Goal: Task Accomplishment & Management: Manage account settings

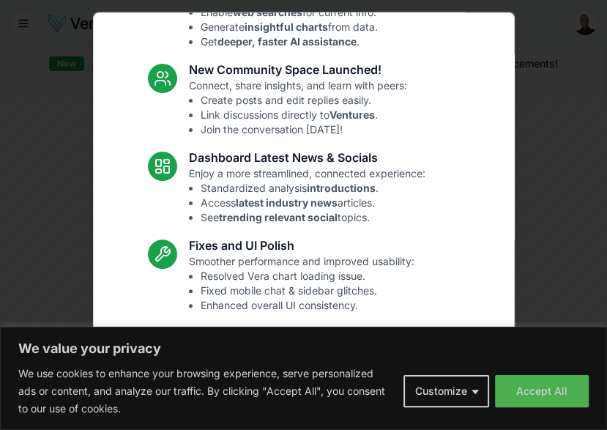
scroll to position [168, 0]
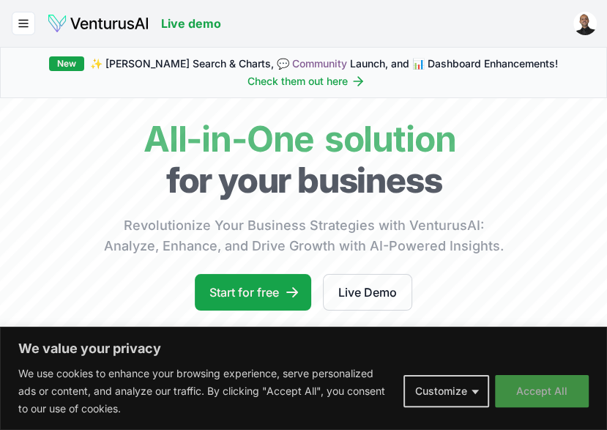
click at [533, 384] on button "Accept All" at bounding box center [542, 391] width 94 height 32
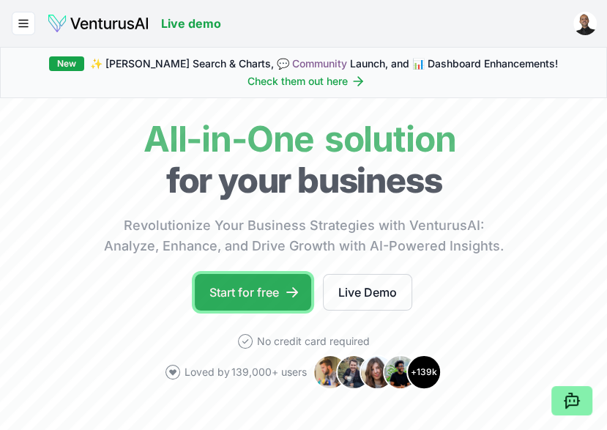
click at [286, 292] on icon at bounding box center [292, 292] width 15 height 15
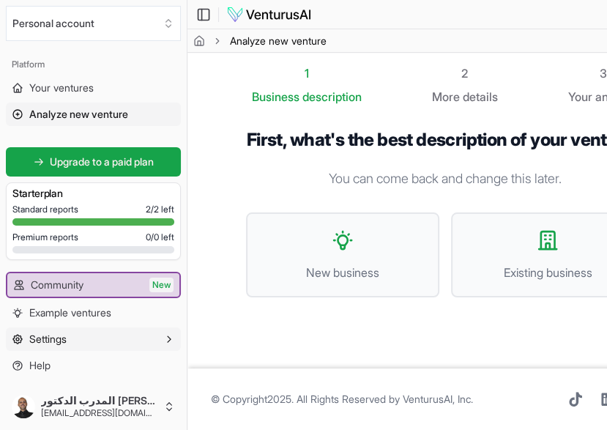
click at [56, 347] on span "Settings" at bounding box center [47, 339] width 37 height 15
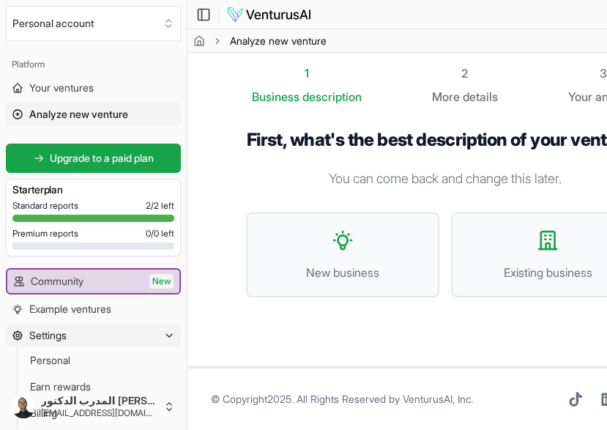
scroll to position [12, 0]
click at [162, 335] on button "Settings" at bounding box center [93, 335] width 175 height 23
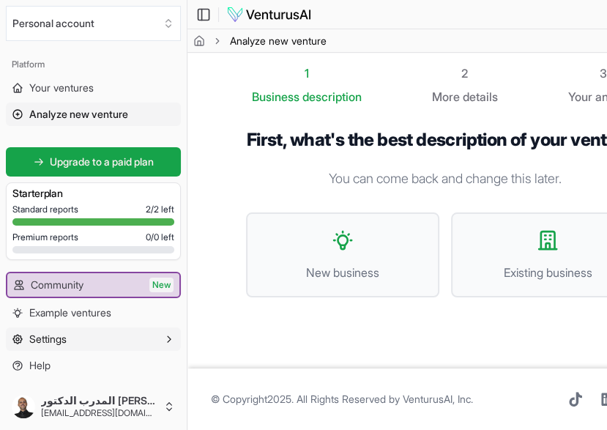
click at [171, 345] on icon "button" at bounding box center [169, 339] width 12 height 12
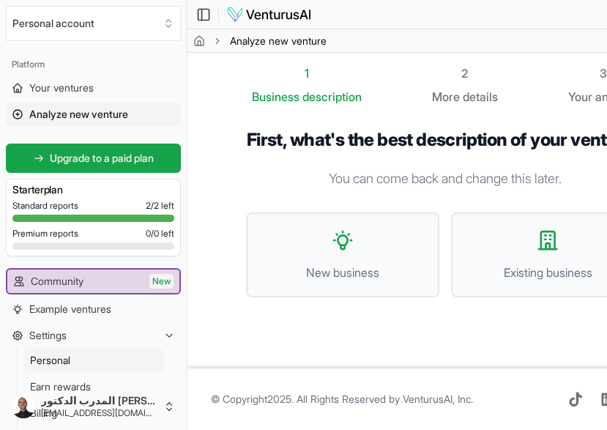
click at [70, 356] on span "Personal" at bounding box center [50, 360] width 40 height 15
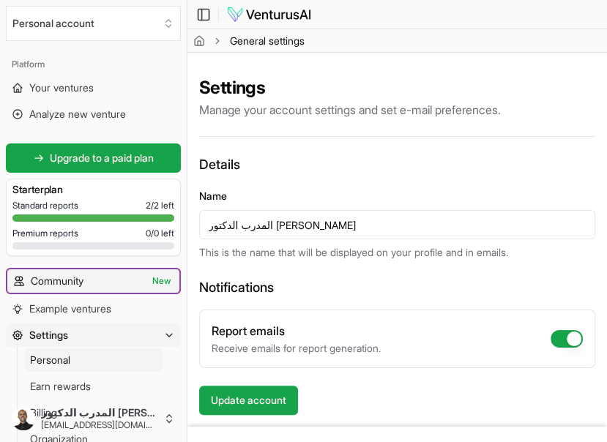
scroll to position [60, 0]
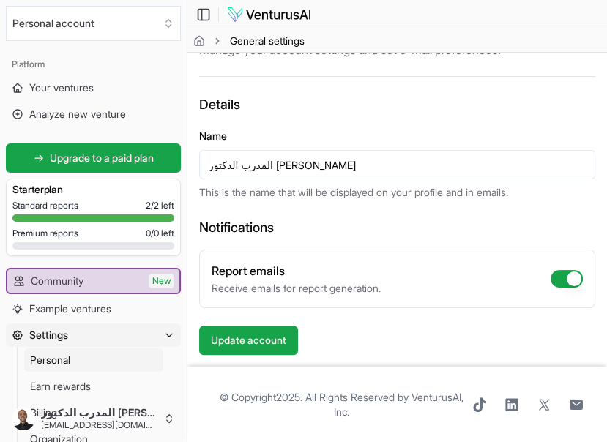
click at [218, 40] on icon "breadcrumb" at bounding box center [217, 40] width 3 height 5
click at [204, 13] on icon at bounding box center [203, 15] width 15 height 18
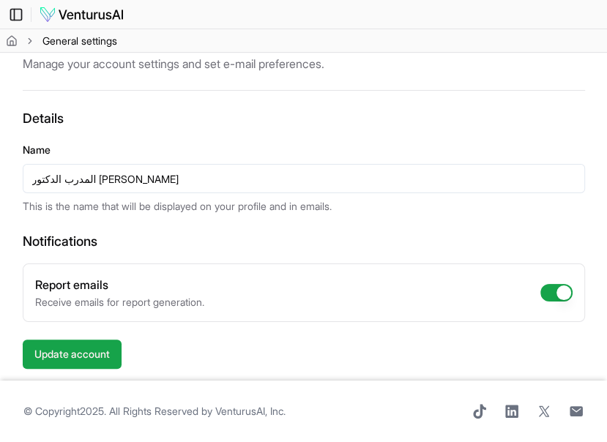
scroll to position [45, 0]
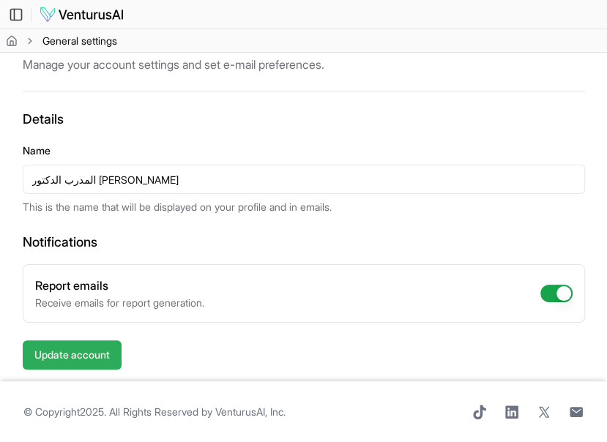
click at [113, 345] on button "Update account" at bounding box center [72, 355] width 99 height 29
click at [15, 15] on icon at bounding box center [16, 15] width 15 height 18
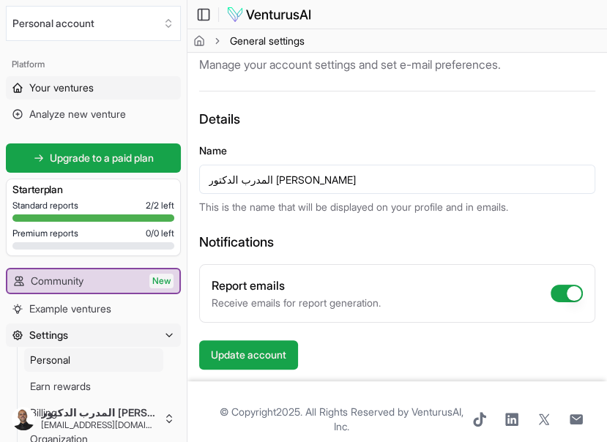
click at [68, 93] on span "Your ventures" at bounding box center [61, 88] width 64 height 15
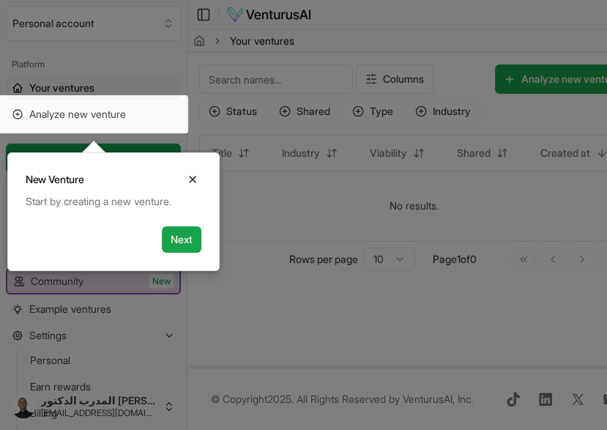
click at [190, 180] on icon "Close" at bounding box center [193, 180] width 12 height 12
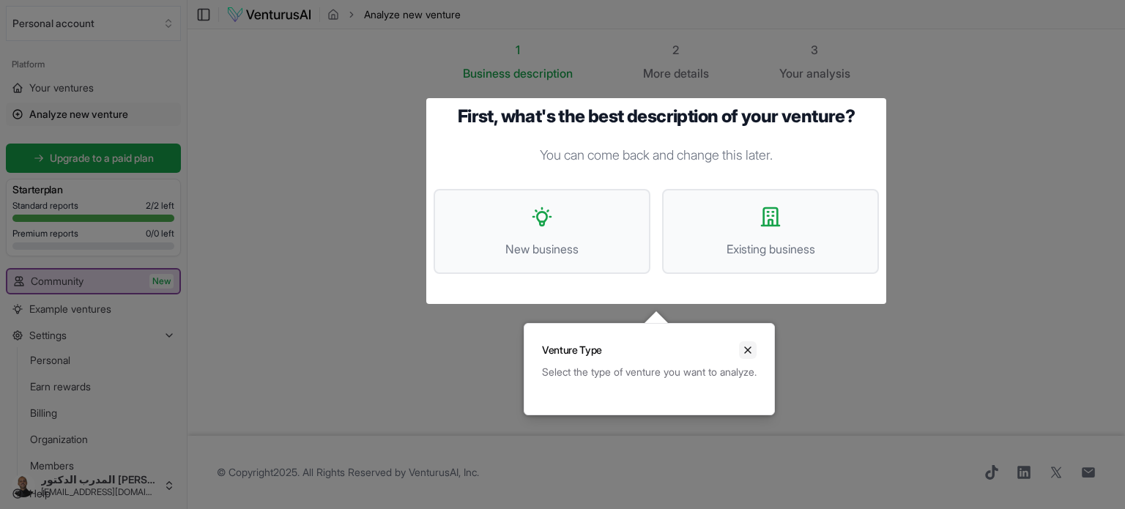
click at [607, 353] on icon "Close" at bounding box center [748, 350] width 12 height 12
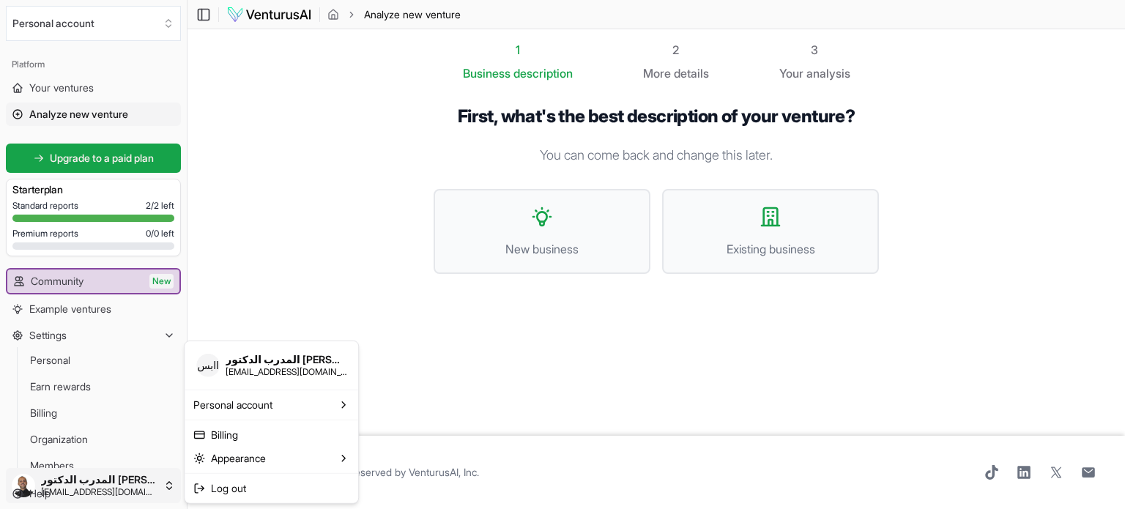
click at [105, 429] on html "We value your privacy We use cookies to enhance your browsing experience, serve…" at bounding box center [562, 254] width 1125 height 509
click at [56, 358] on html "We value your privacy We use cookies to enhance your browsing experience, serve…" at bounding box center [562, 254] width 1125 height 509
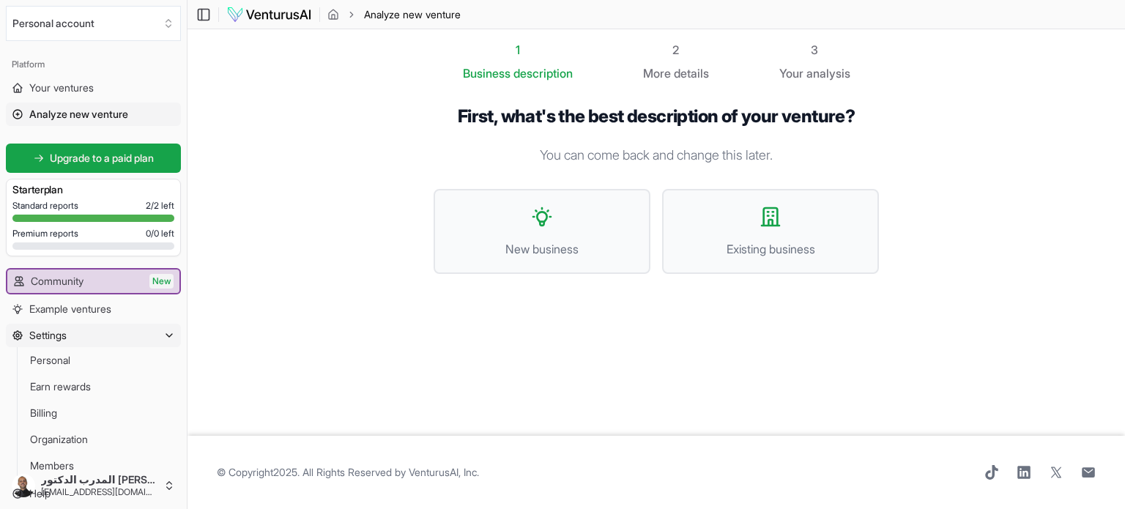
click at [165, 335] on icon "button" at bounding box center [169, 336] width 12 height 12
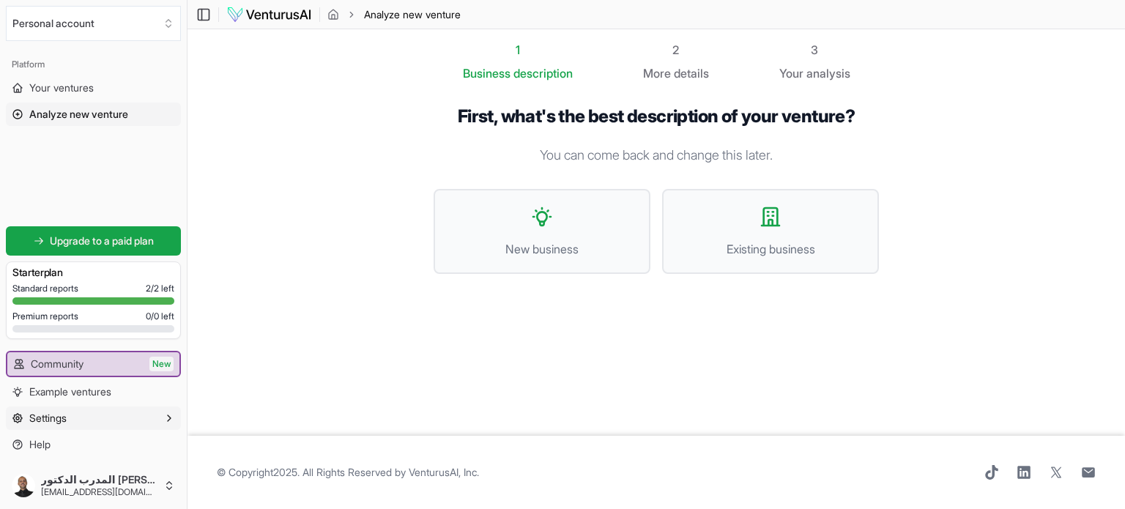
click at [171, 412] on icon "button" at bounding box center [169, 418] width 12 height 12
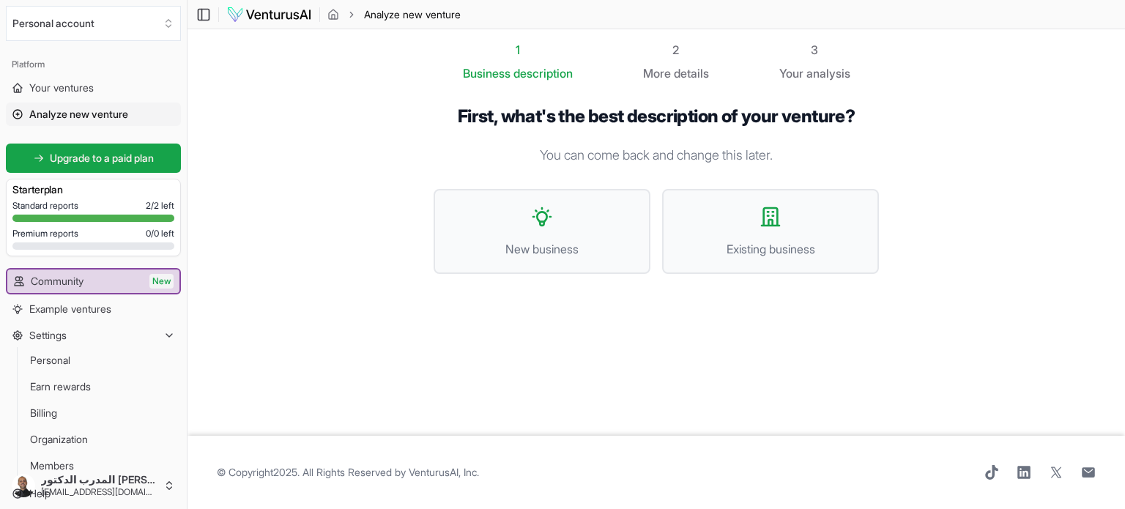
click at [267, 12] on img at bounding box center [269, 15] width 86 height 18
